Goal: Submit feedback/report problem

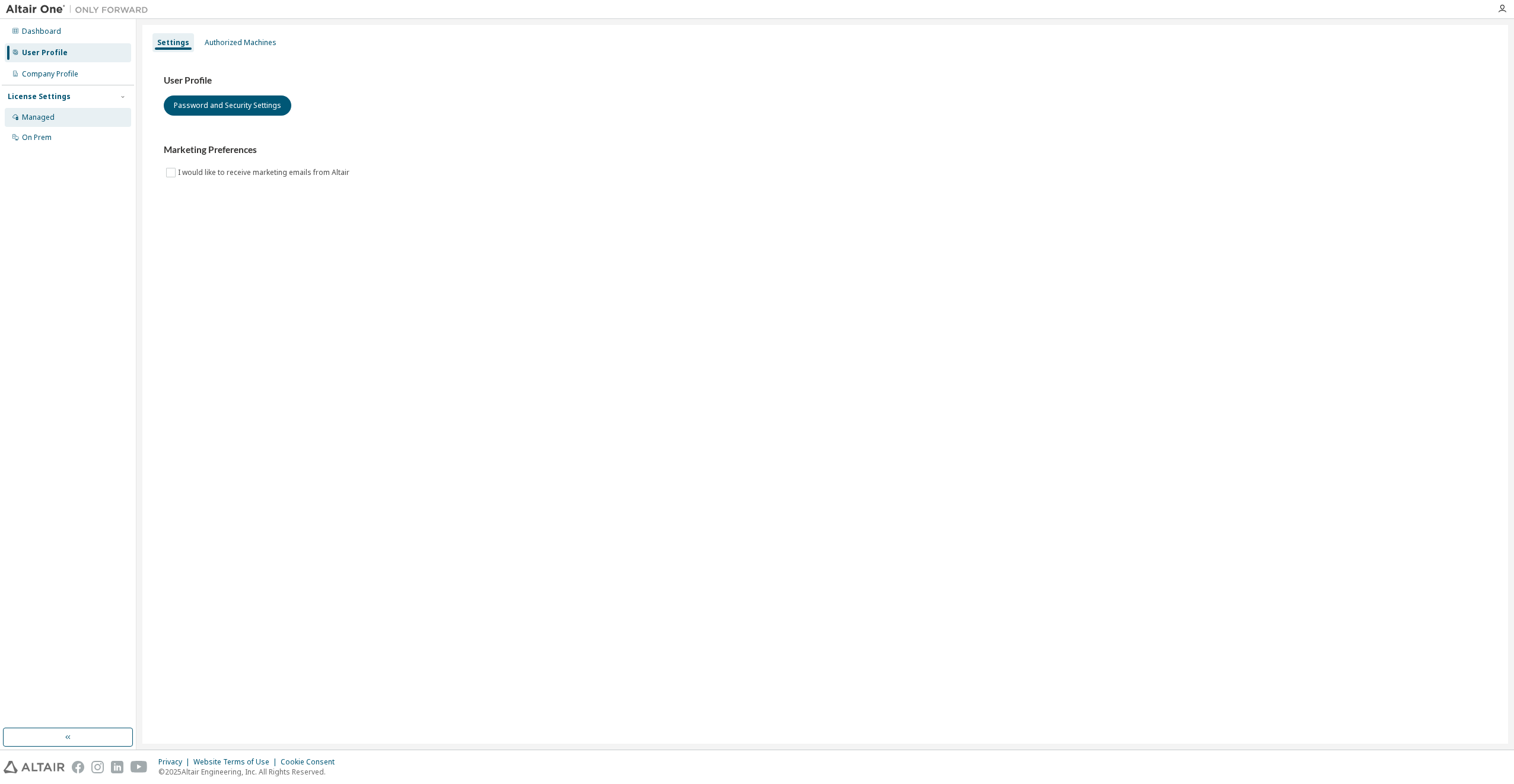
click at [43, 119] on div "Managed" at bounding box center [38, 117] width 33 height 9
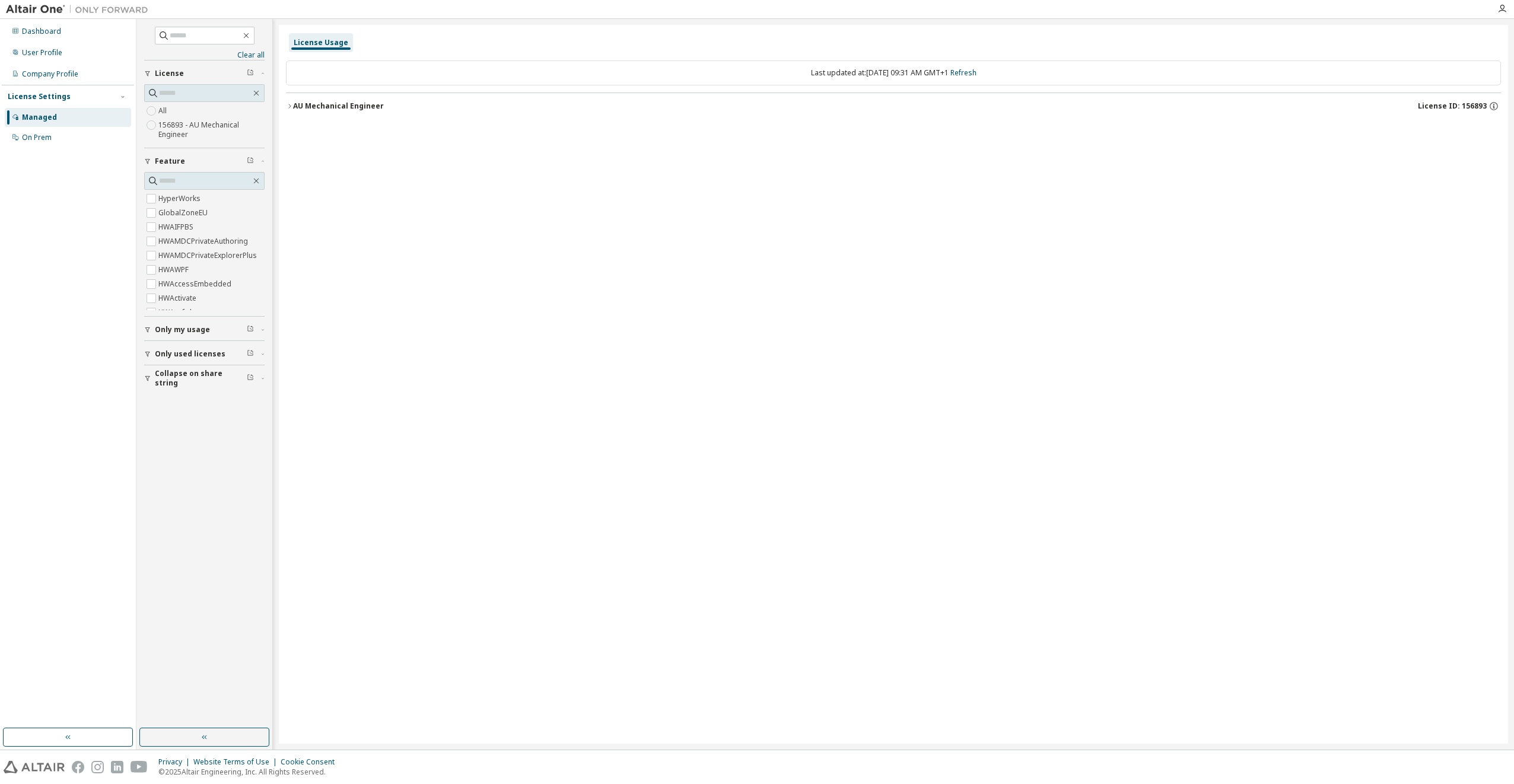
click at [146, 356] on icon "button" at bounding box center [147, 354] width 7 height 7
click at [182, 328] on span "Only my usage" at bounding box center [182, 329] width 55 height 9
click at [288, 108] on icon "button" at bounding box center [289, 106] width 7 height 7
click at [306, 128] on div "HyperWorks" at bounding box center [357, 130] width 107 height 11
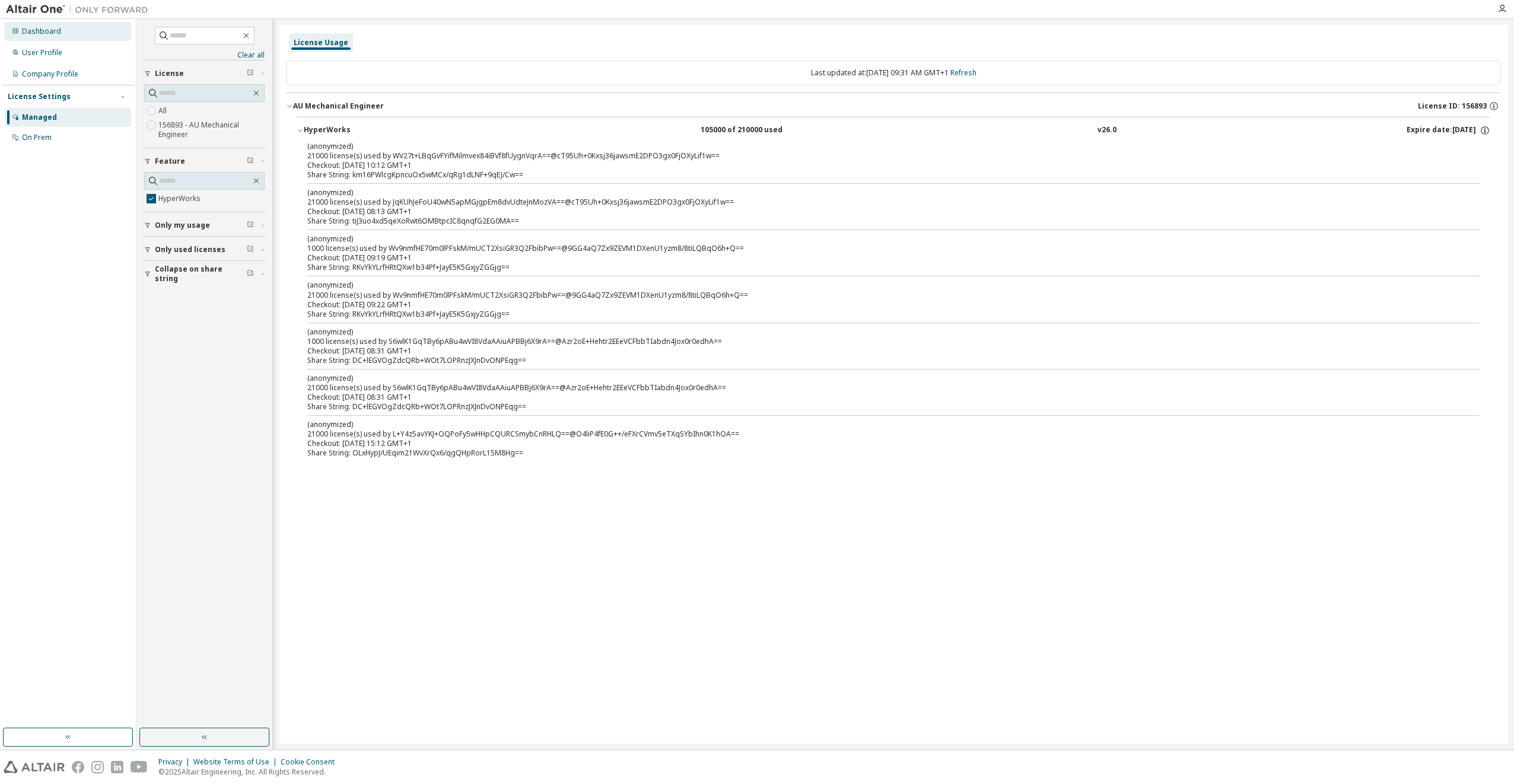
click at [36, 31] on div "Dashboard" at bounding box center [41, 31] width 39 height 9
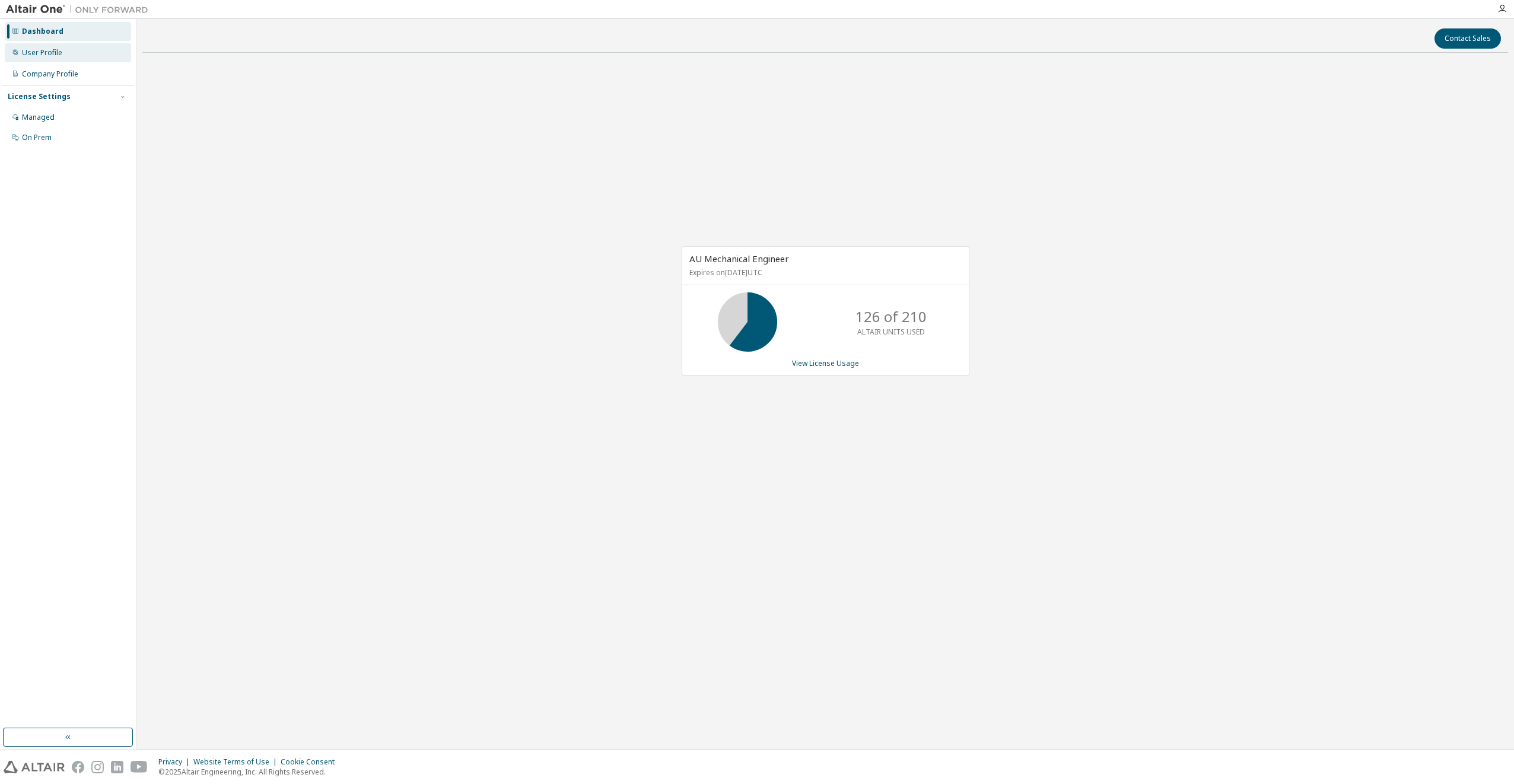
click at [37, 47] on div "User Profile" at bounding box center [68, 53] width 126 height 19
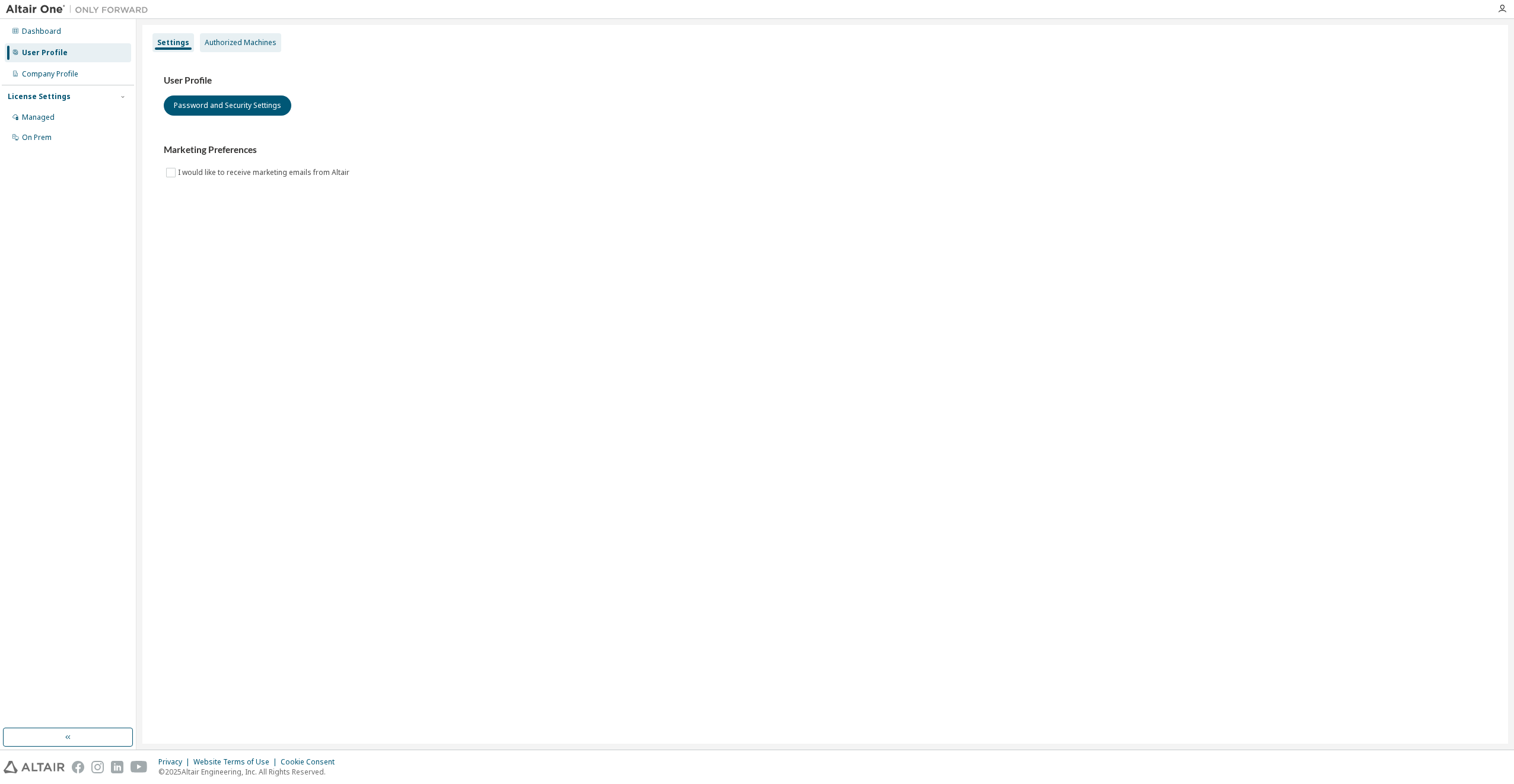
click at [248, 41] on div "Authorized Machines" at bounding box center [241, 42] width 72 height 9
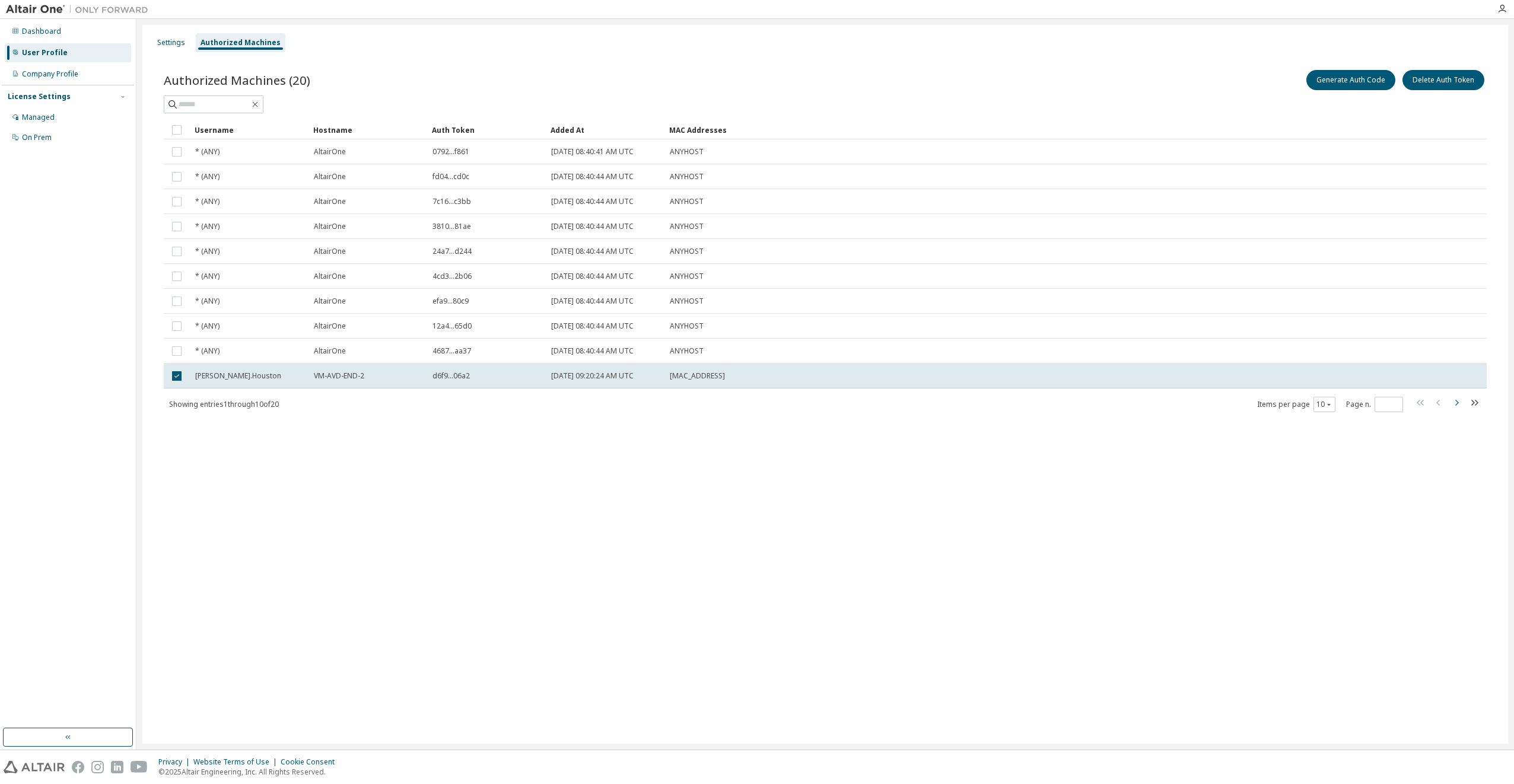
click at [1459, 405] on icon "button" at bounding box center [1456, 403] width 14 height 14
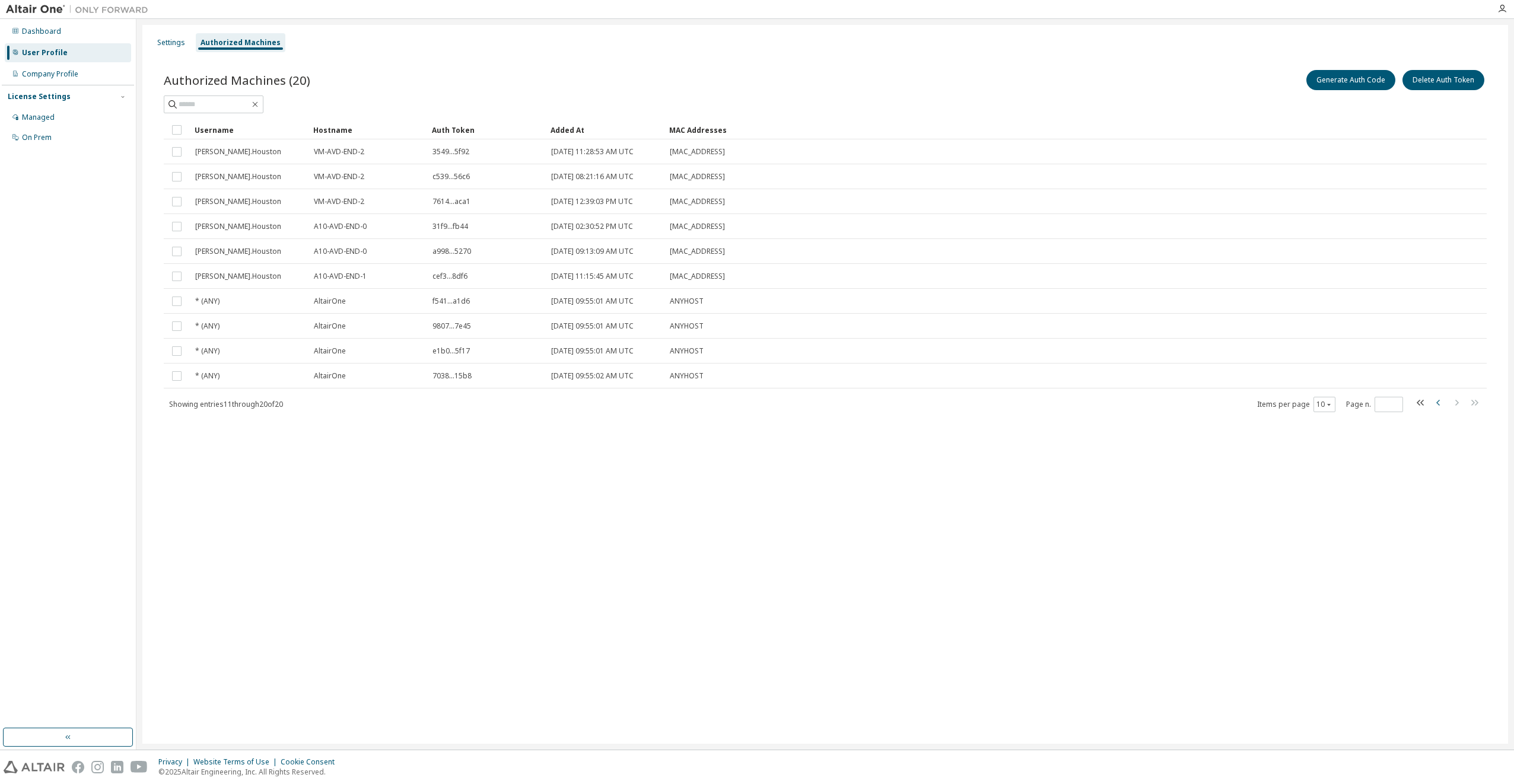
click at [1434, 406] on icon "button" at bounding box center [1439, 403] width 14 height 14
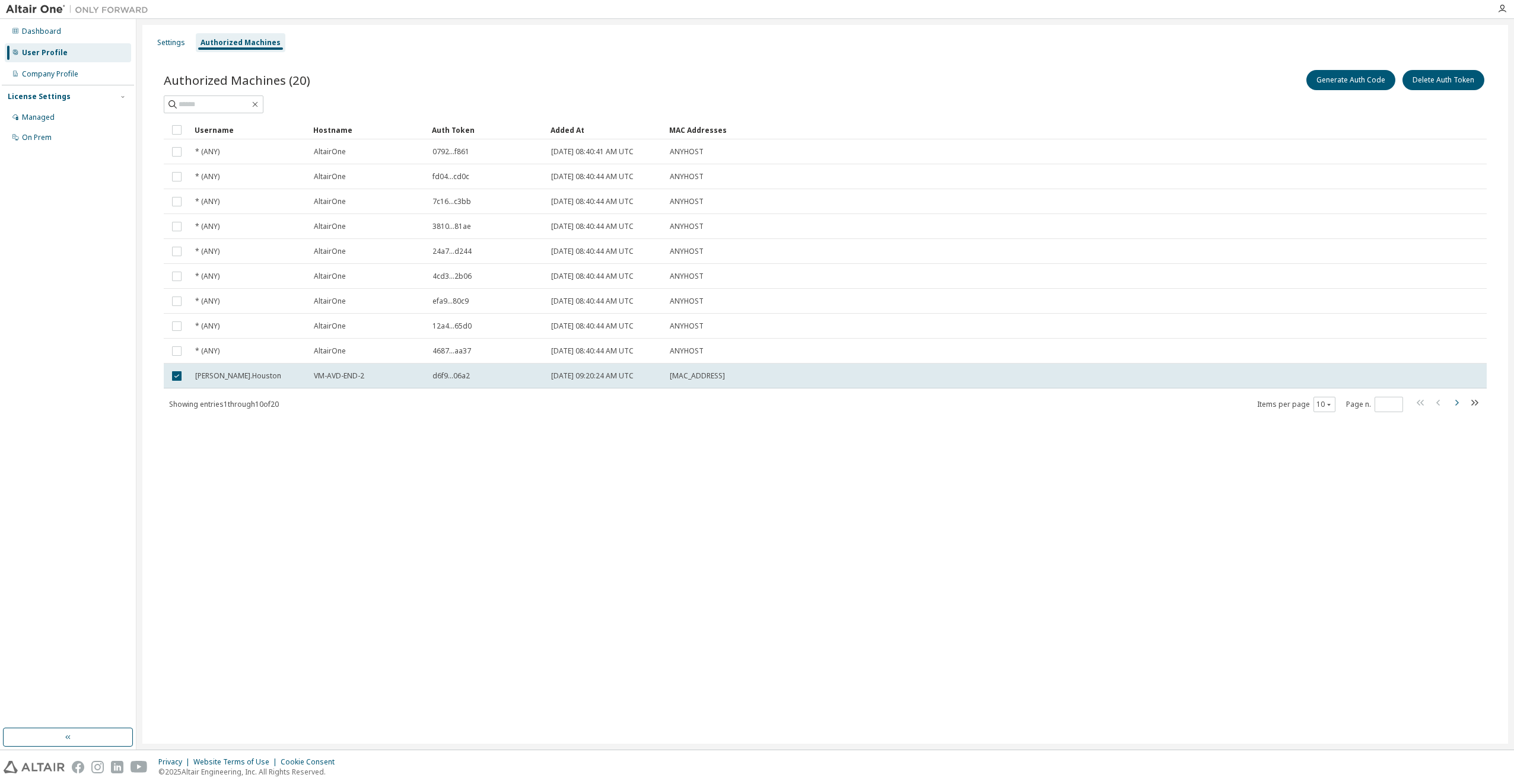
click at [1456, 404] on icon "button" at bounding box center [1456, 403] width 14 height 14
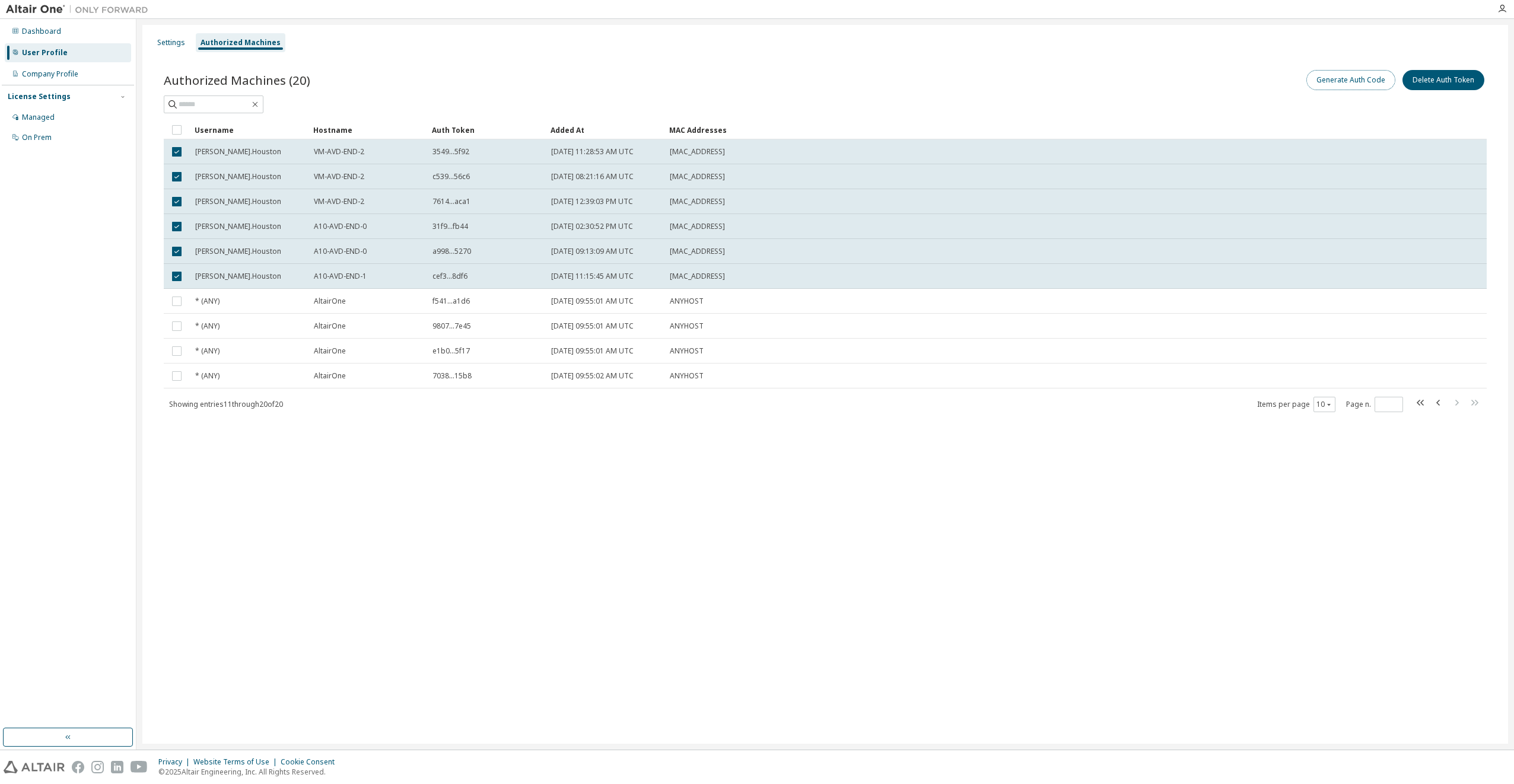
click at [1337, 79] on button "Generate Auth Code" at bounding box center [1351, 80] width 89 height 20
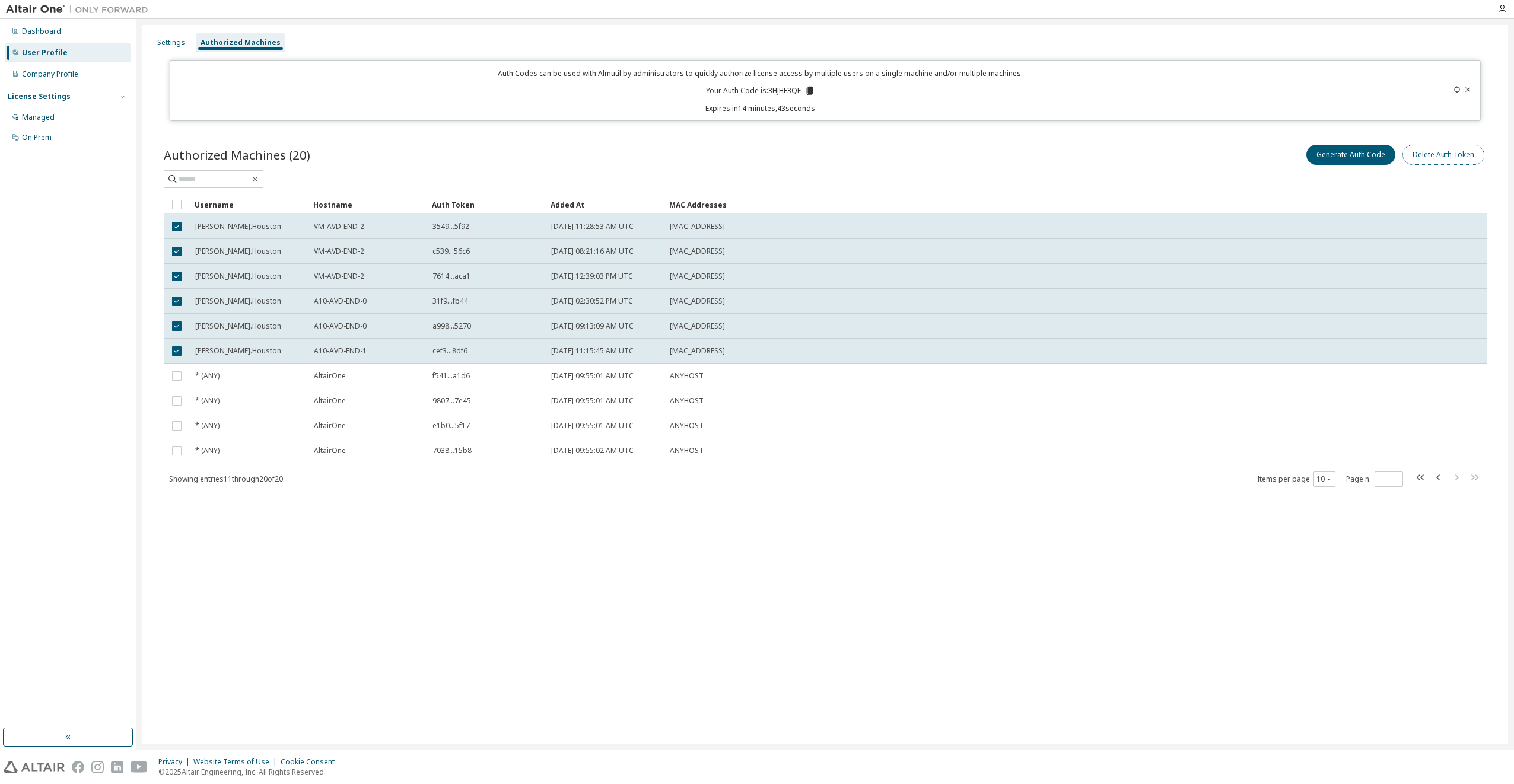
click at [1449, 155] on button "Delete Auth Token" at bounding box center [1444, 155] width 82 height 20
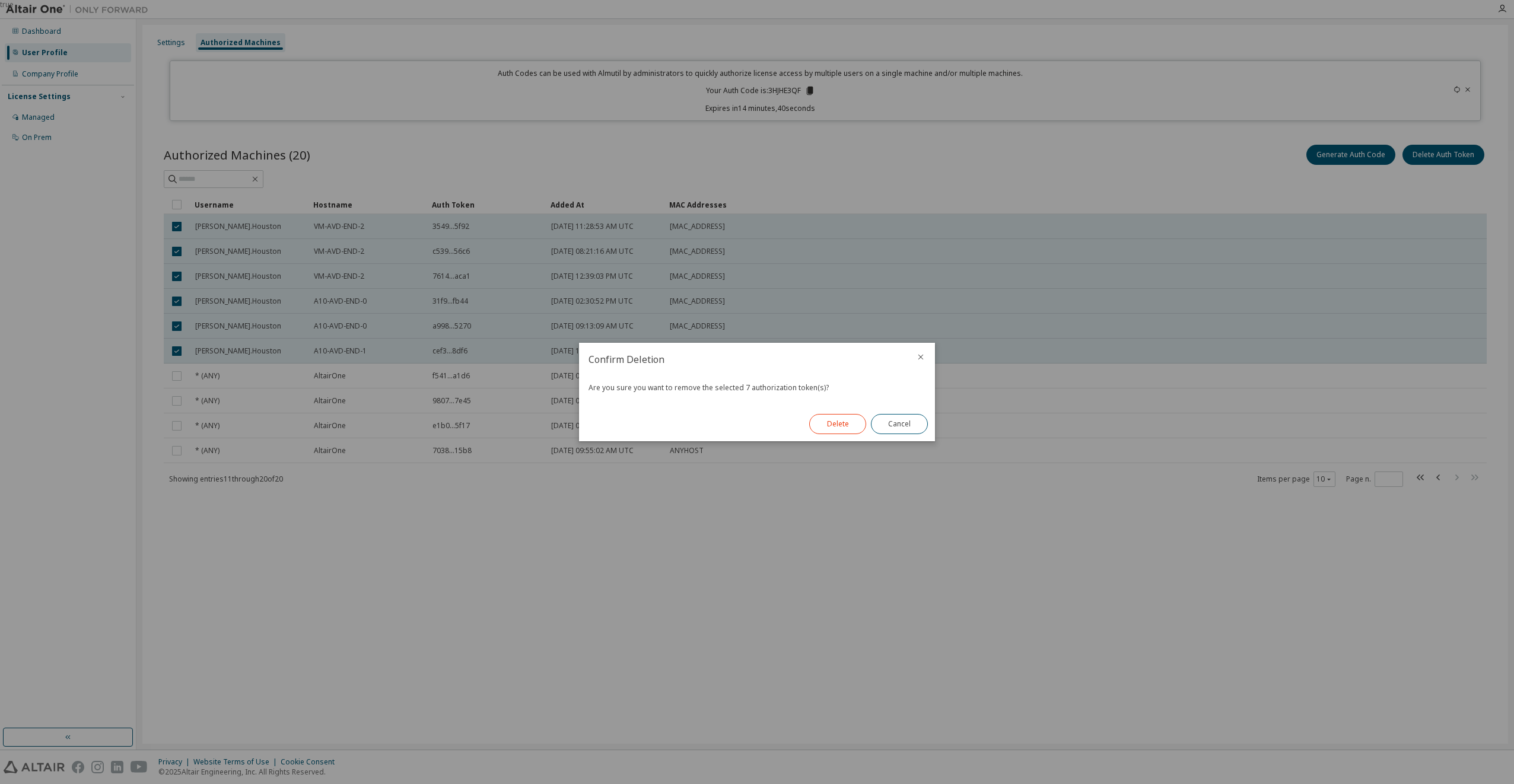
click at [842, 422] on button "Delete" at bounding box center [838, 424] width 57 height 20
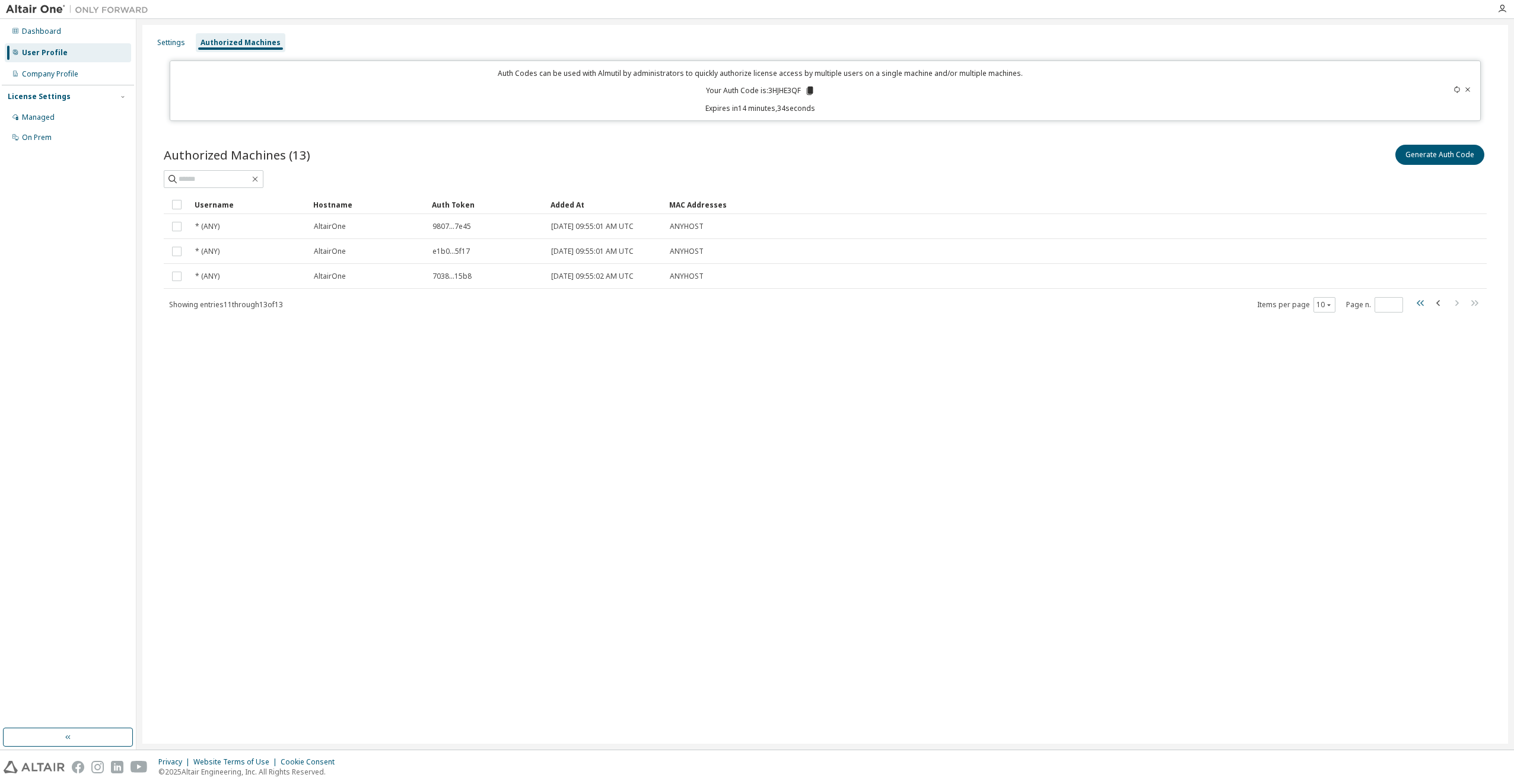
click at [1422, 305] on icon "button" at bounding box center [1421, 303] width 14 height 14
type input "*"
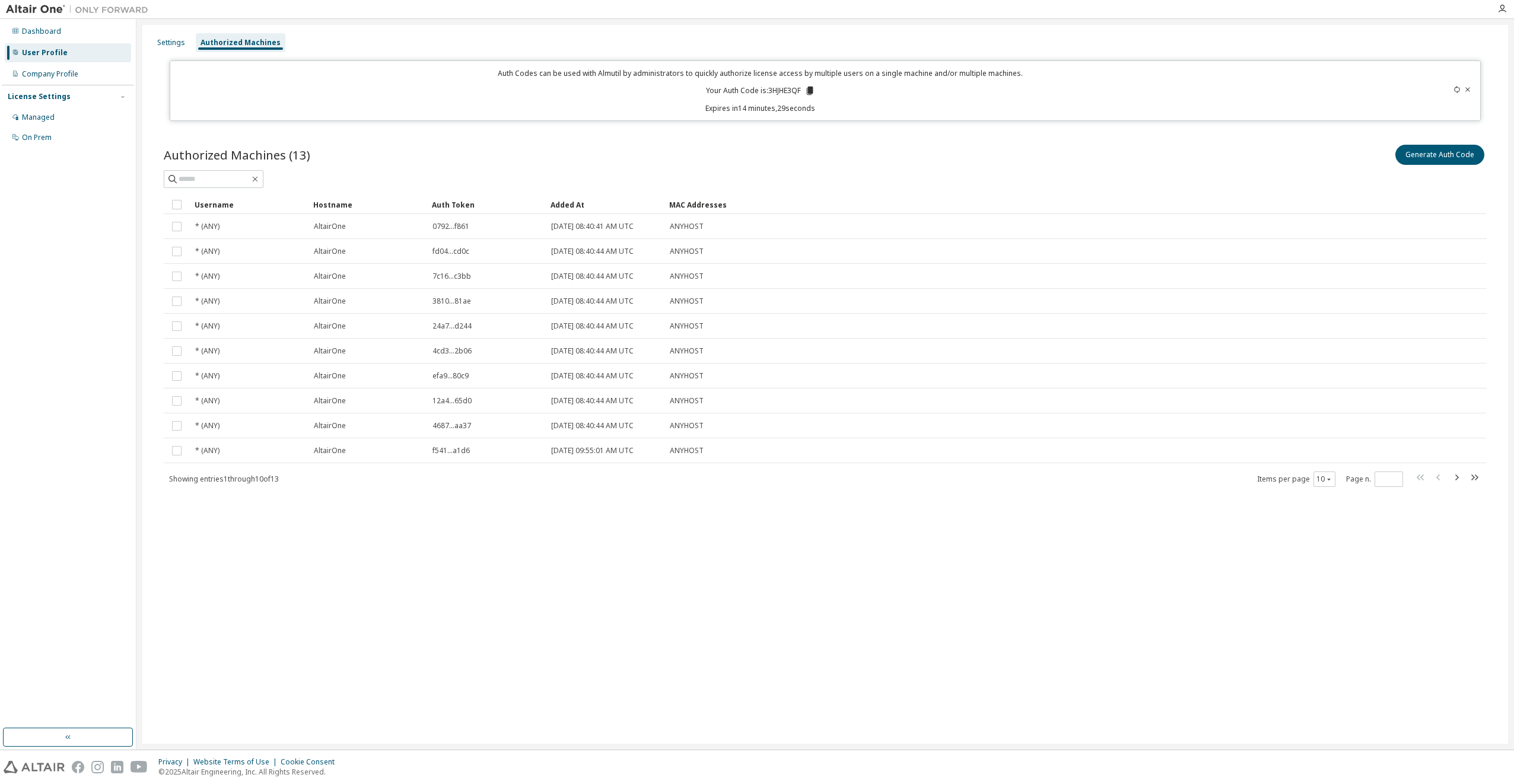
click at [1469, 92] on icon at bounding box center [1467, 89] width 7 height 7
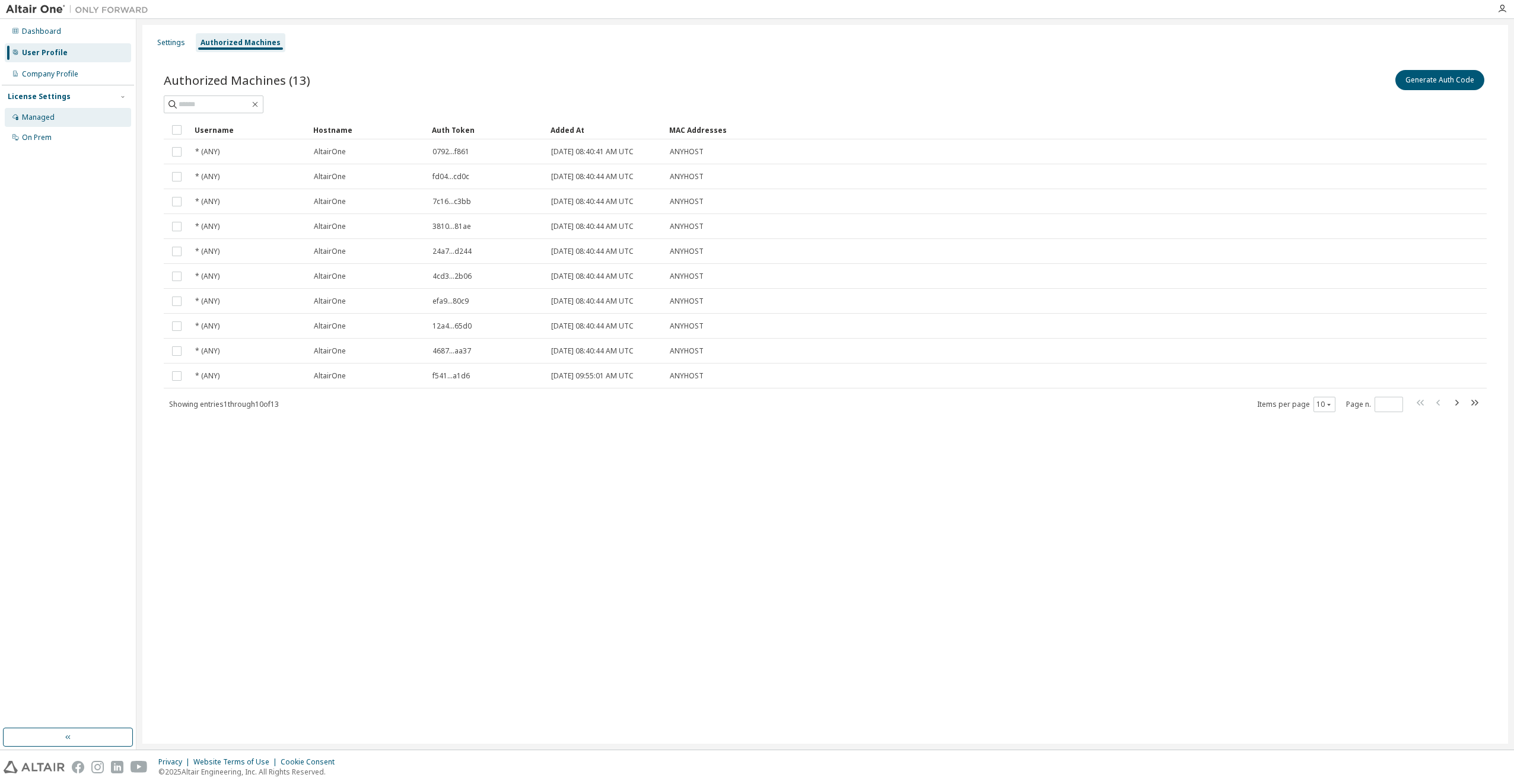
click at [29, 116] on div "Managed" at bounding box center [38, 117] width 33 height 9
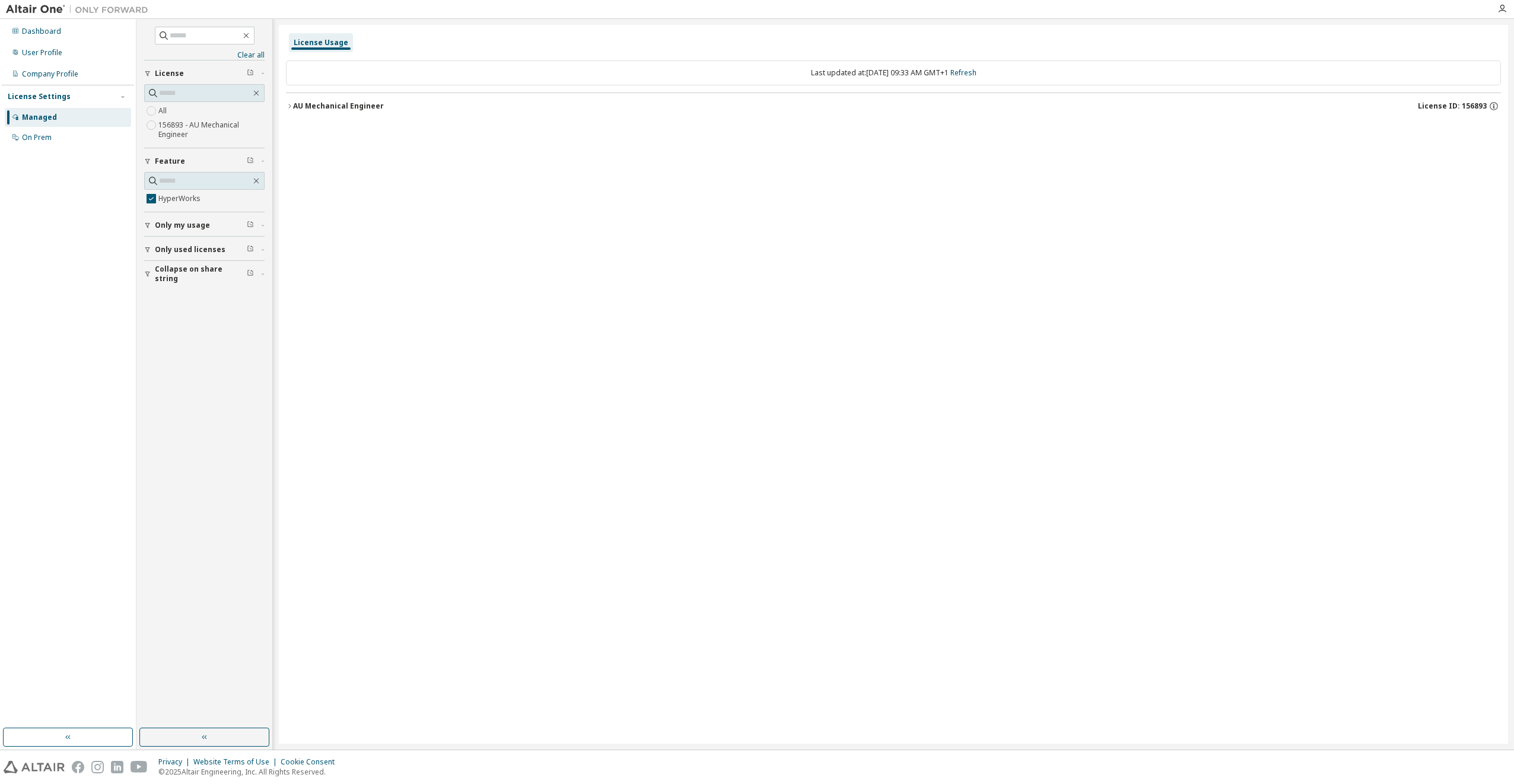
click at [172, 131] on label "156893 - AU Mechanical Engineer" at bounding box center [211, 130] width 106 height 24
click at [289, 103] on icon "button" at bounding box center [289, 106] width 7 height 7
click at [300, 128] on icon "button" at bounding box center [300, 130] width 7 height 7
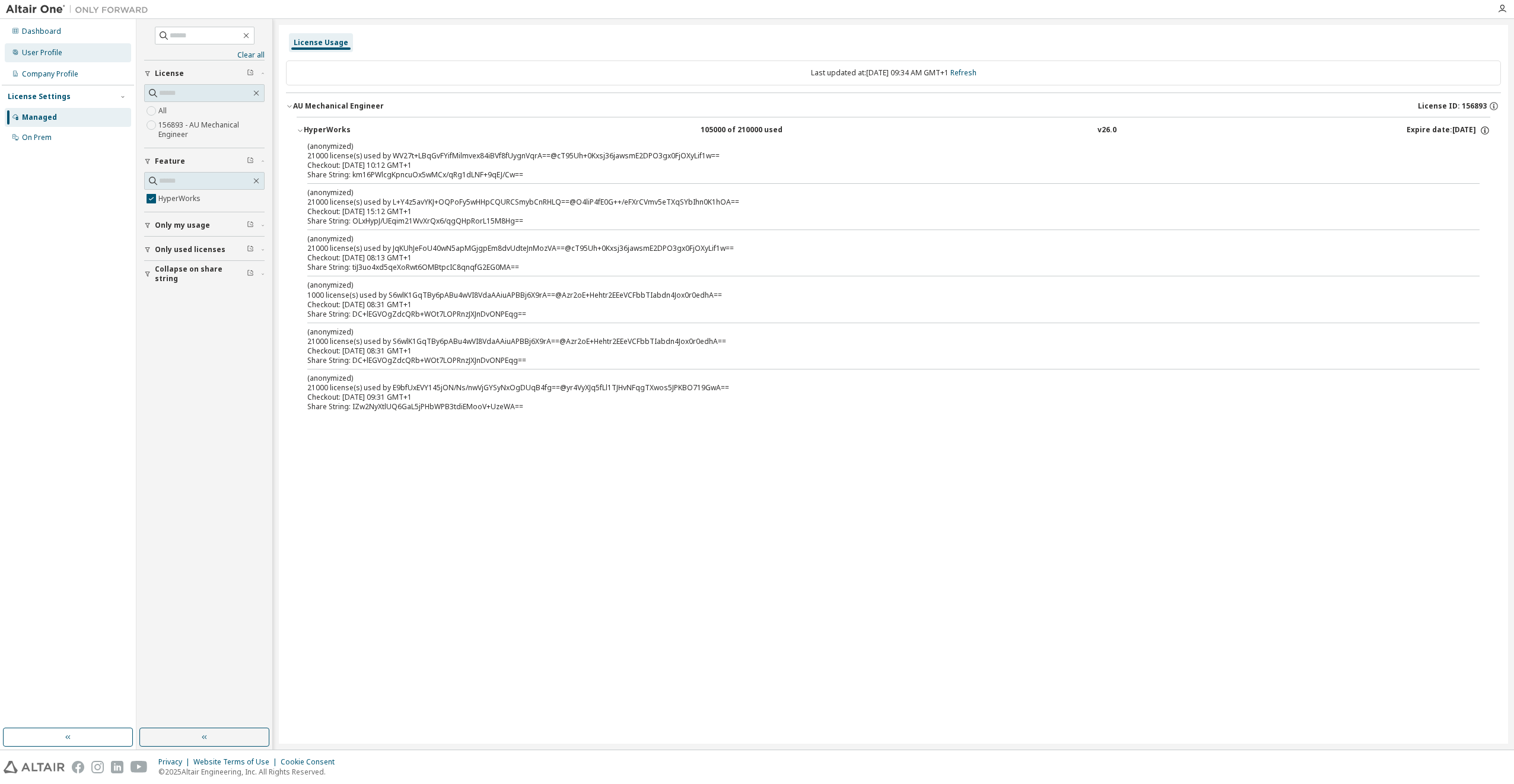
click at [28, 57] on div "User Profile" at bounding box center [42, 52] width 40 height 9
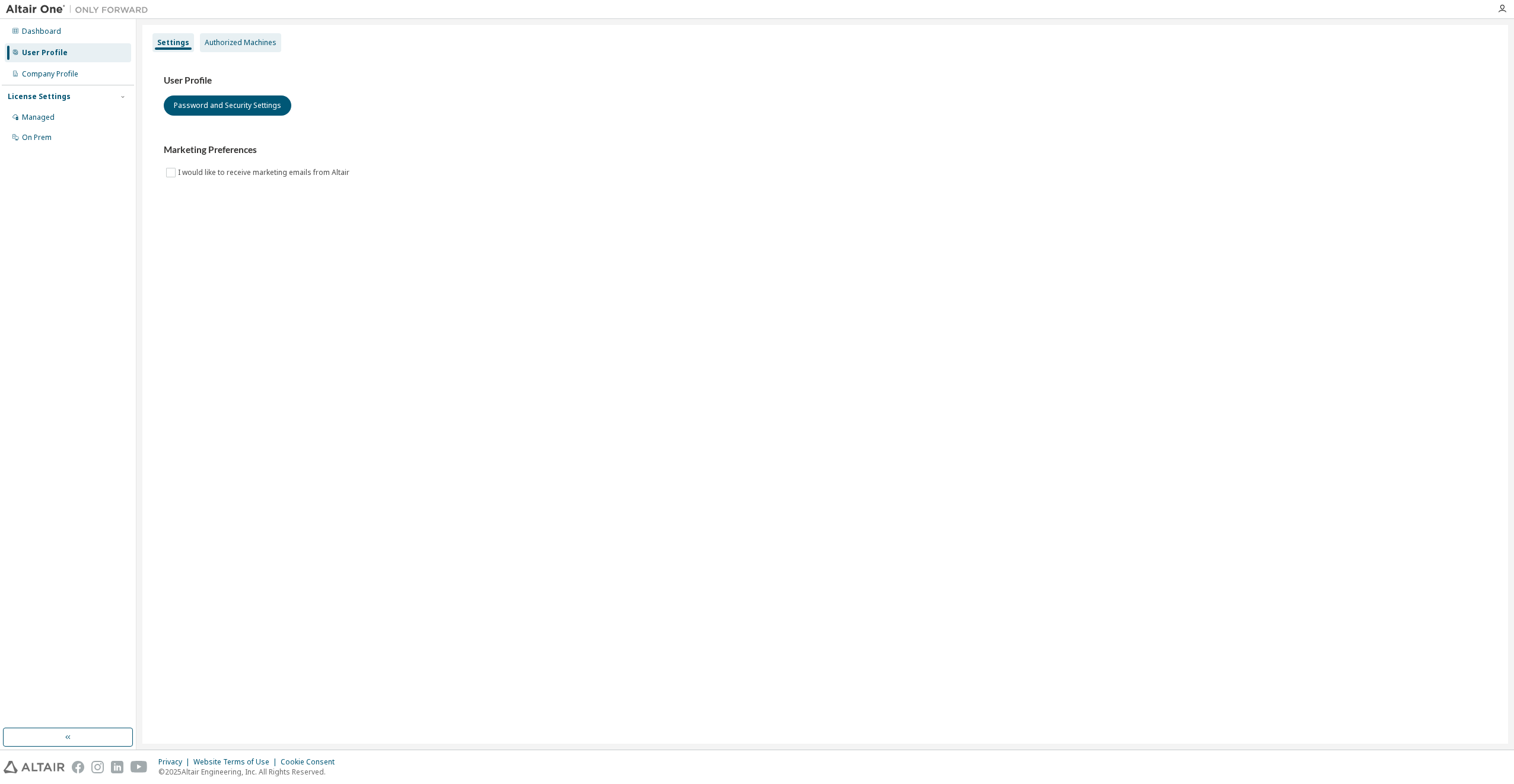
click at [238, 36] on div "Authorized Machines" at bounding box center [240, 43] width 81 height 19
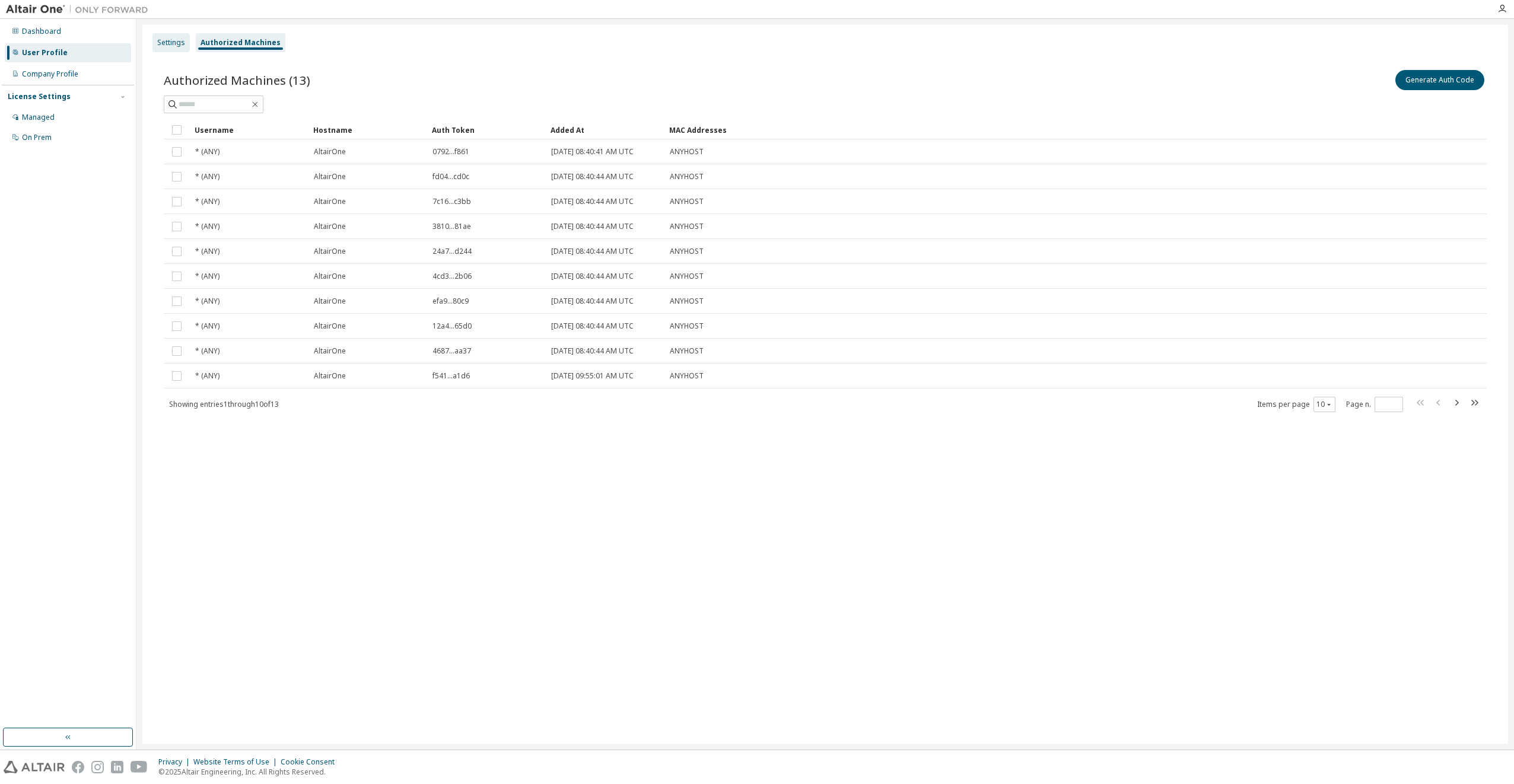
click at [163, 45] on div "Settings" at bounding box center [171, 42] width 28 height 9
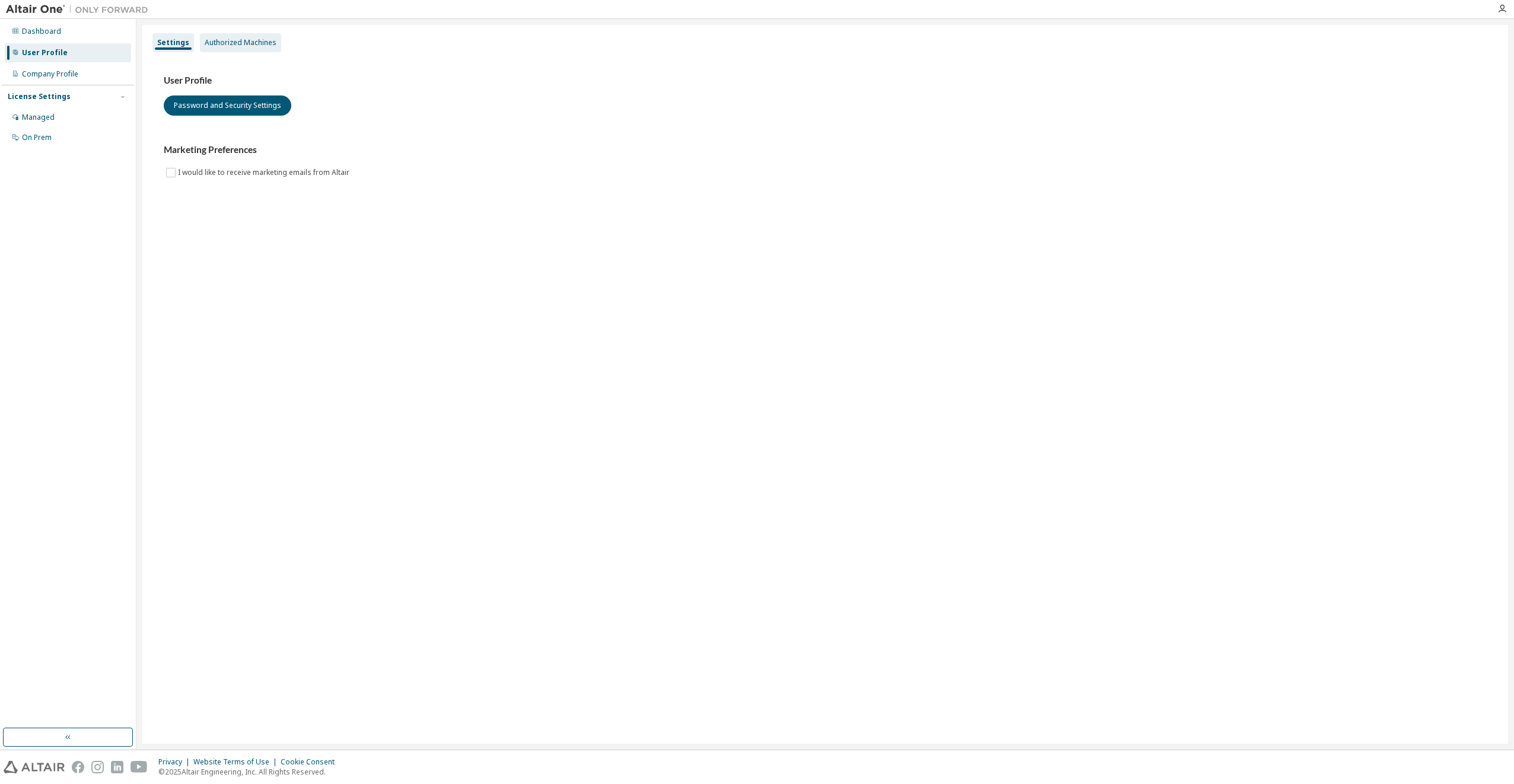
click at [229, 45] on div "Authorized Machines" at bounding box center [241, 42] width 72 height 9
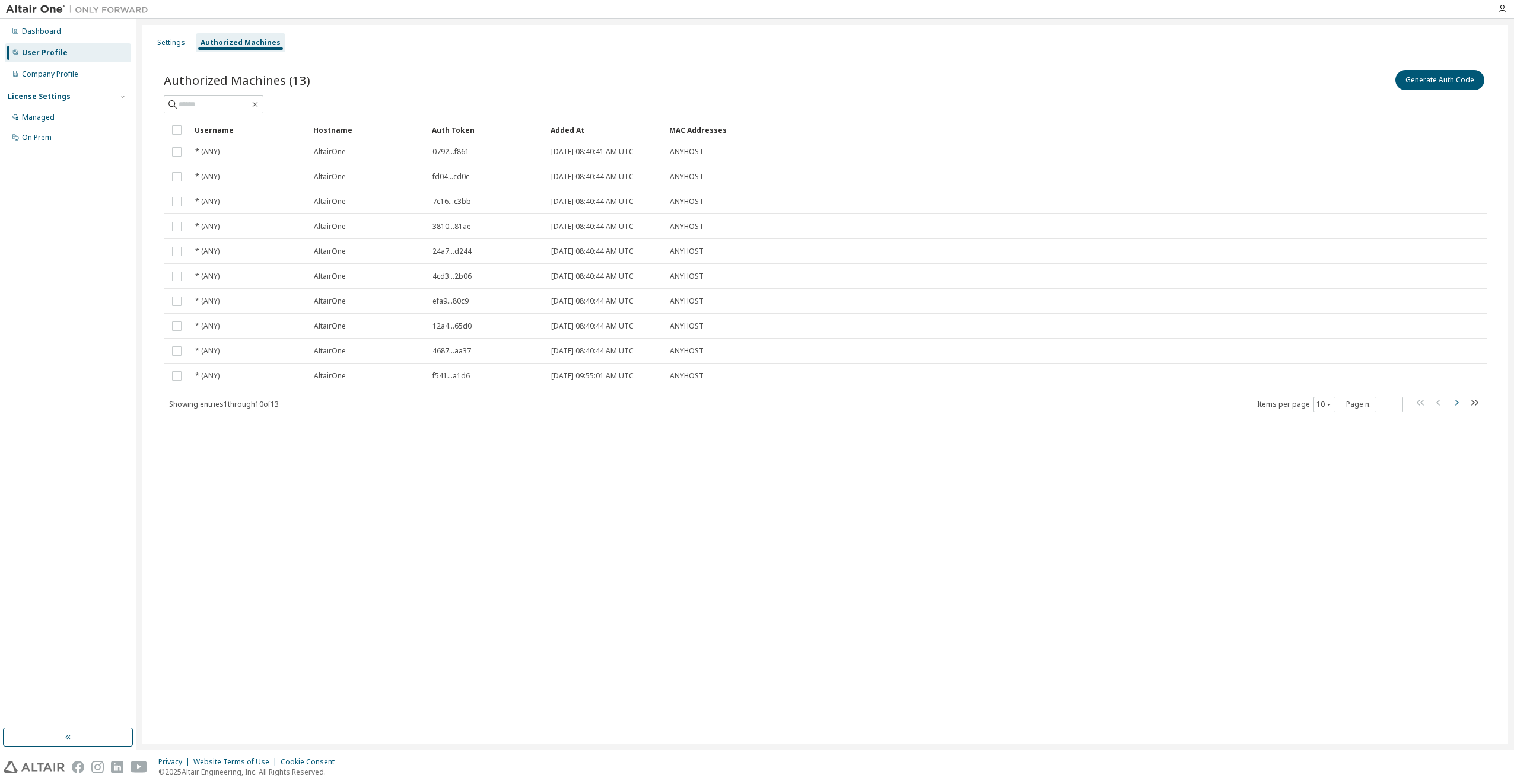
click at [1455, 400] on icon "button" at bounding box center [1456, 403] width 14 height 14
type input "*"
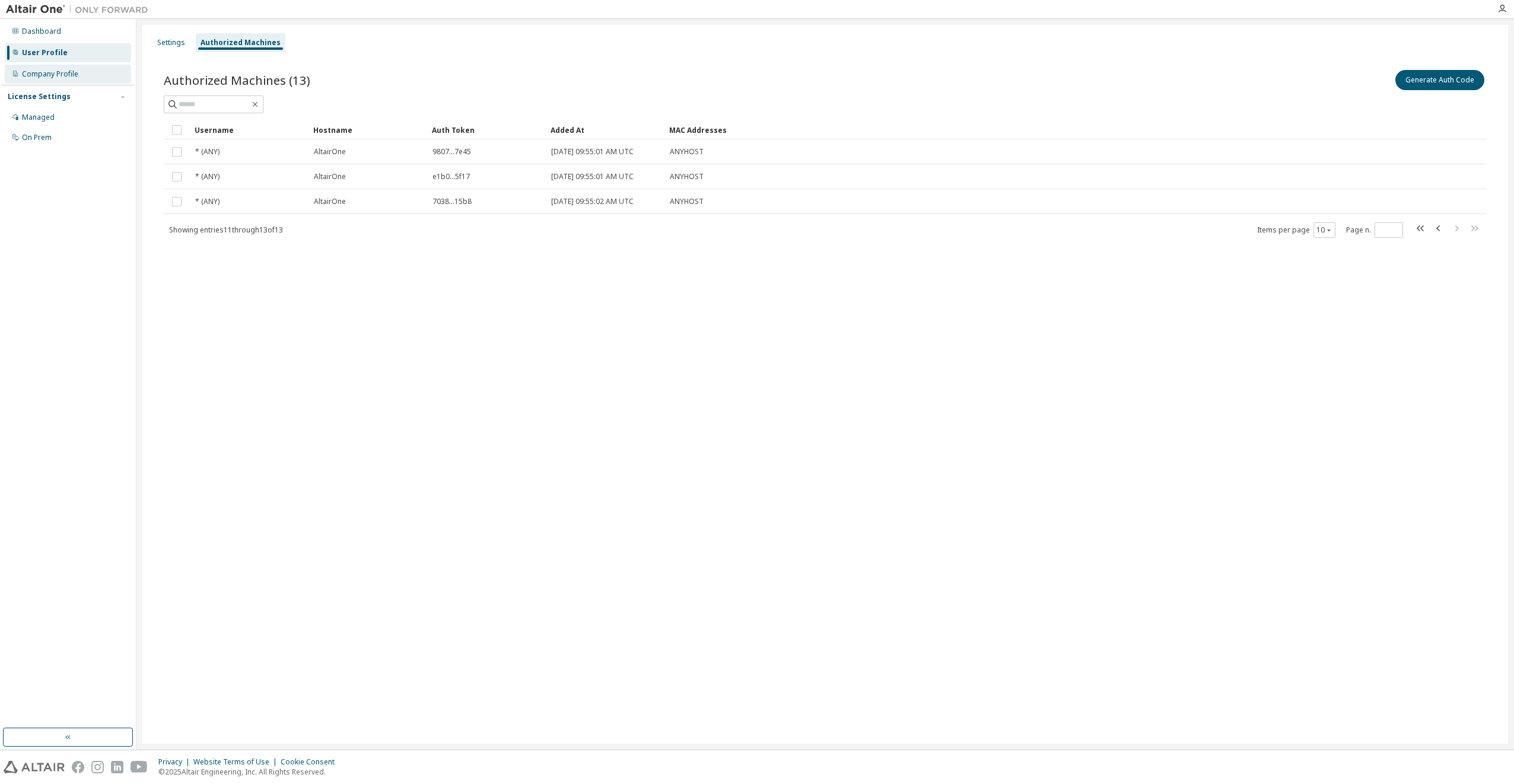
click at [26, 77] on div "Company Profile" at bounding box center [50, 74] width 57 height 9
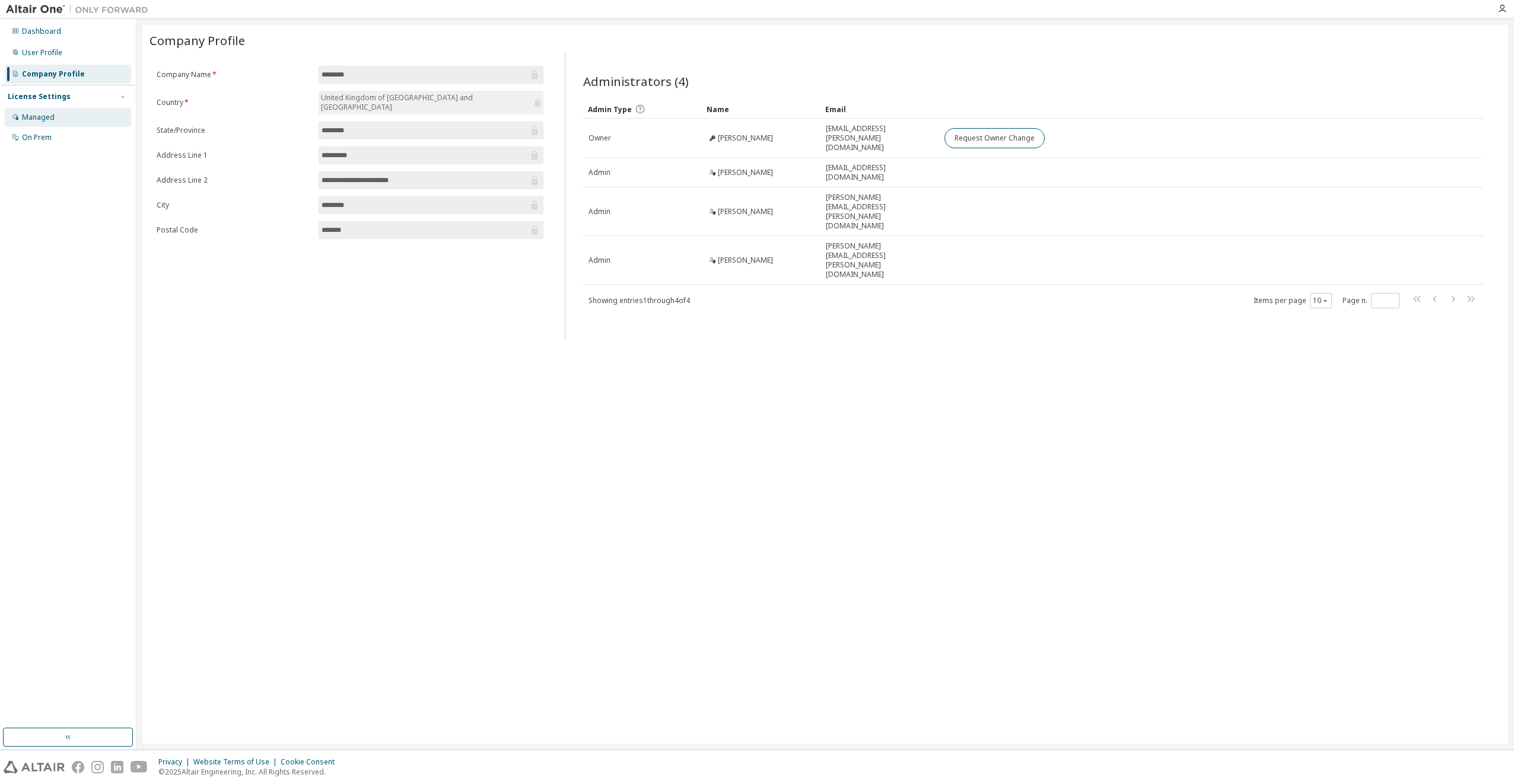
click at [38, 116] on div "Managed" at bounding box center [38, 117] width 33 height 9
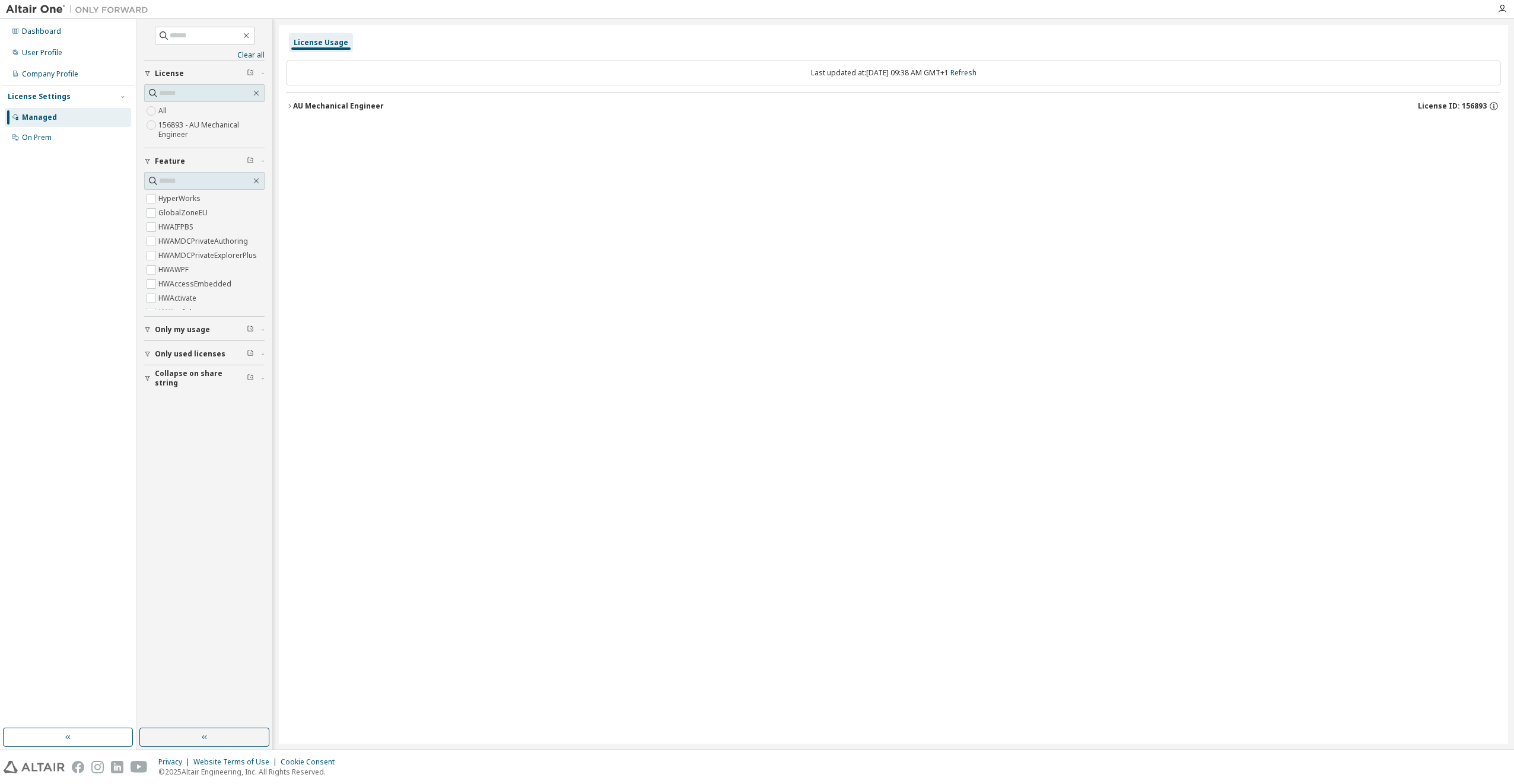
click at [291, 106] on icon "button" at bounding box center [289, 106] width 7 height 7
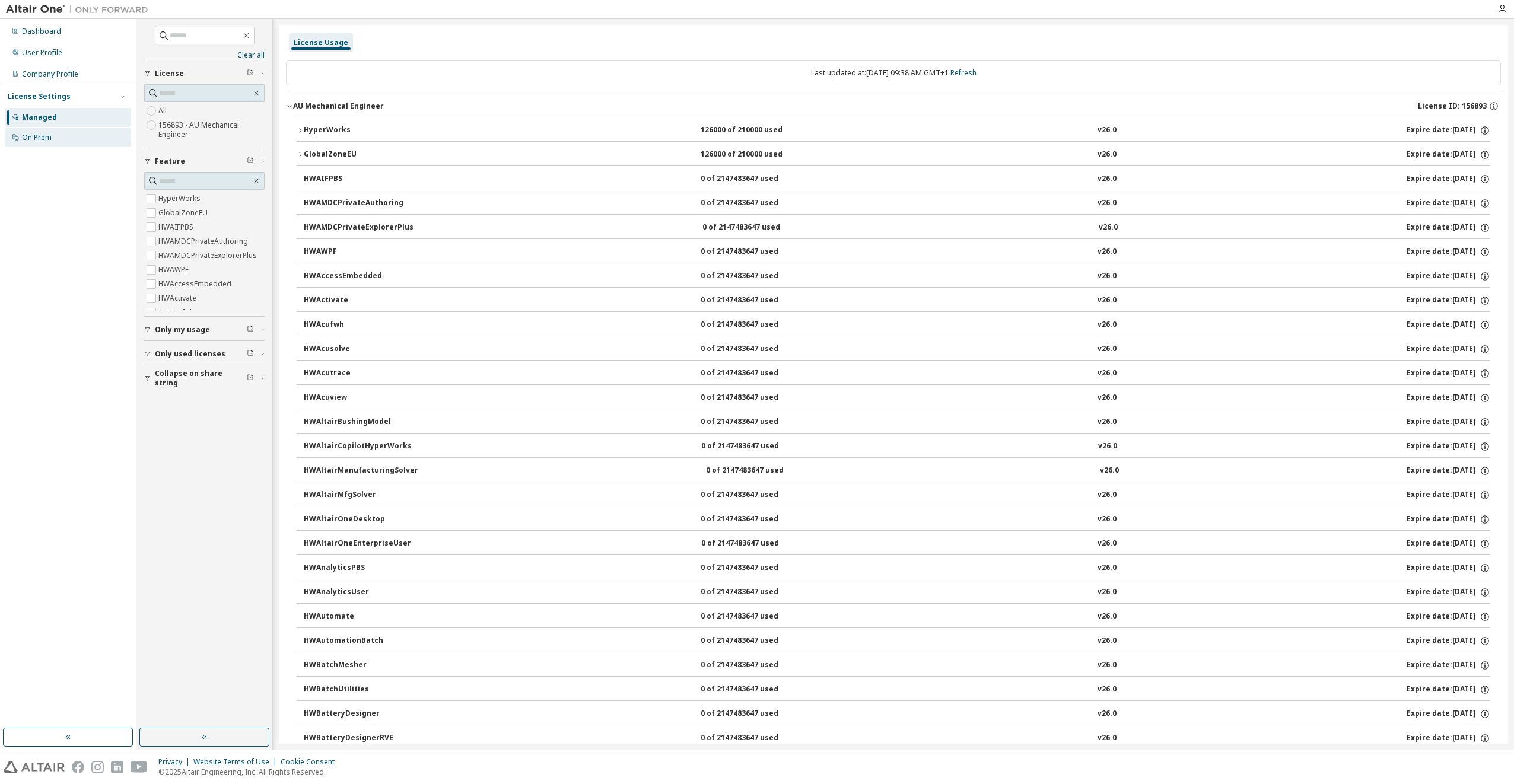
click at [22, 139] on div "On Prem" at bounding box center [36, 137] width 30 height 9
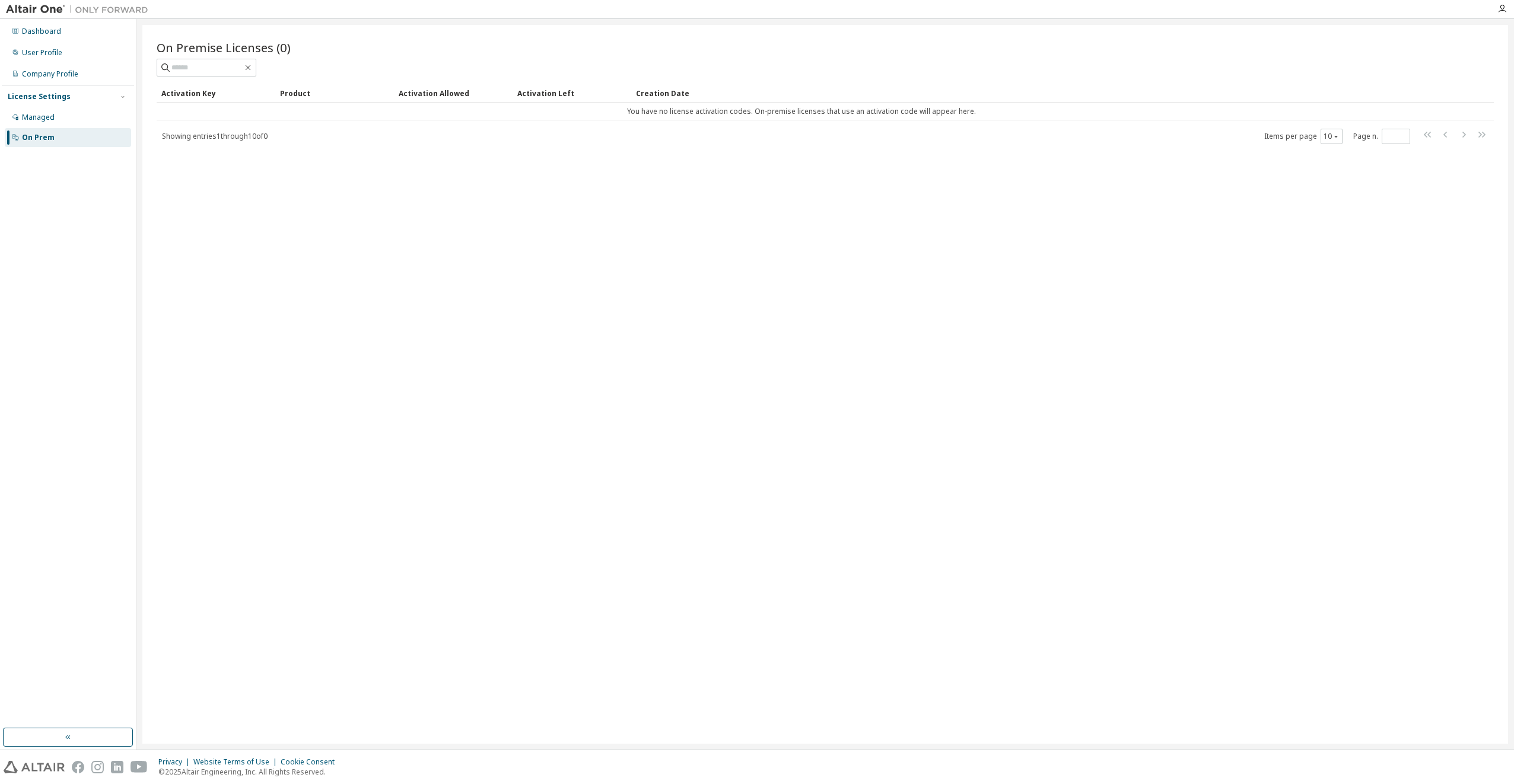
drag, startPoint x: 759, startPoint y: 415, endPoint x: 765, endPoint y: 418, distance: 6.7
click at [758, 418] on div "On Premise Licenses (0) Clear Load Save Save As Field Operator Value Select fil…" at bounding box center [825, 384] width 1366 height 719
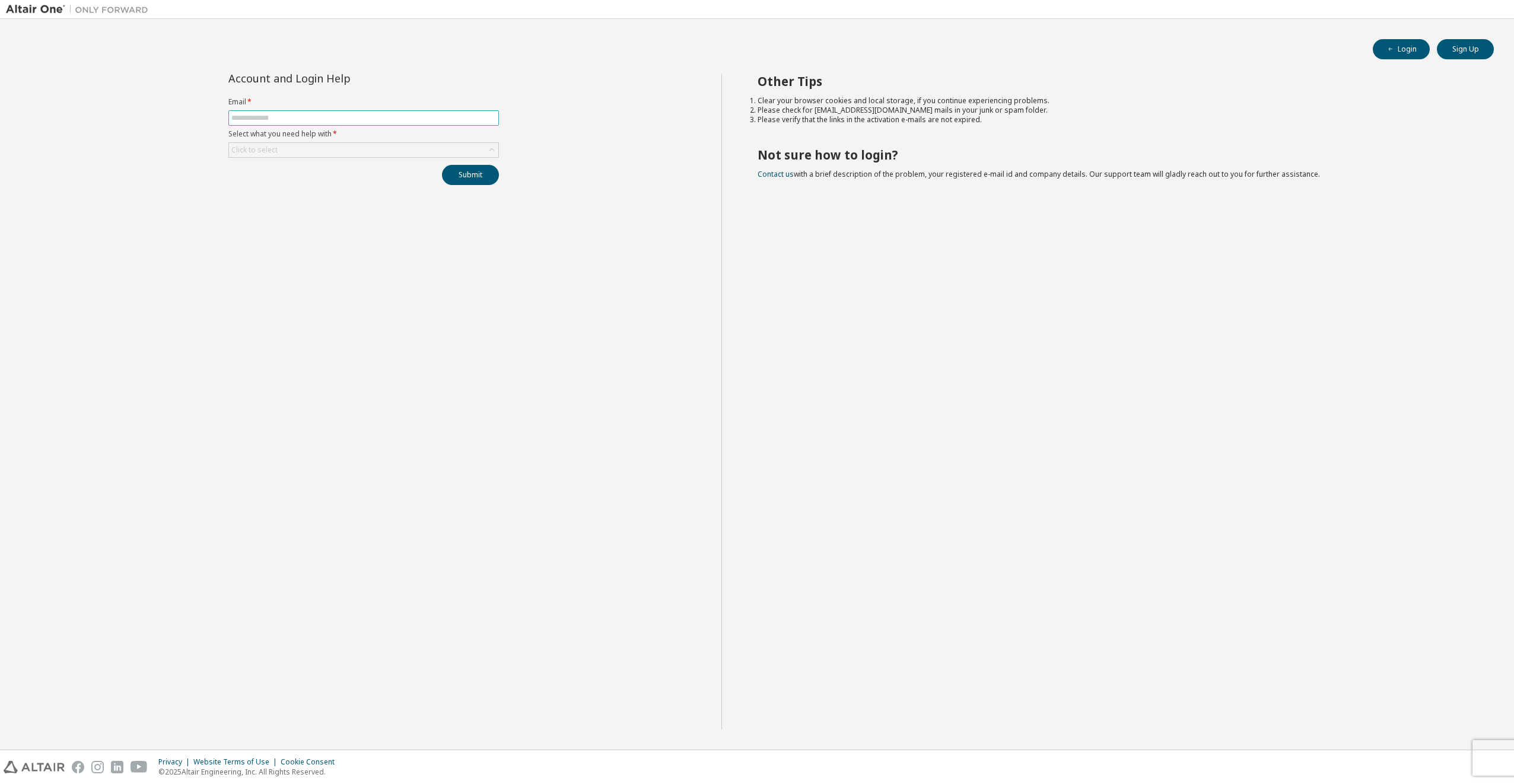
click at [283, 119] on input "text" at bounding box center [363, 117] width 265 height 9
type input "**********"
click at [471, 173] on button "Submit" at bounding box center [470, 175] width 57 height 20
click at [529, 140] on div "**********" at bounding box center [363, 401] width 716 height 656
